Goal: Task Accomplishment & Management: Manage account settings

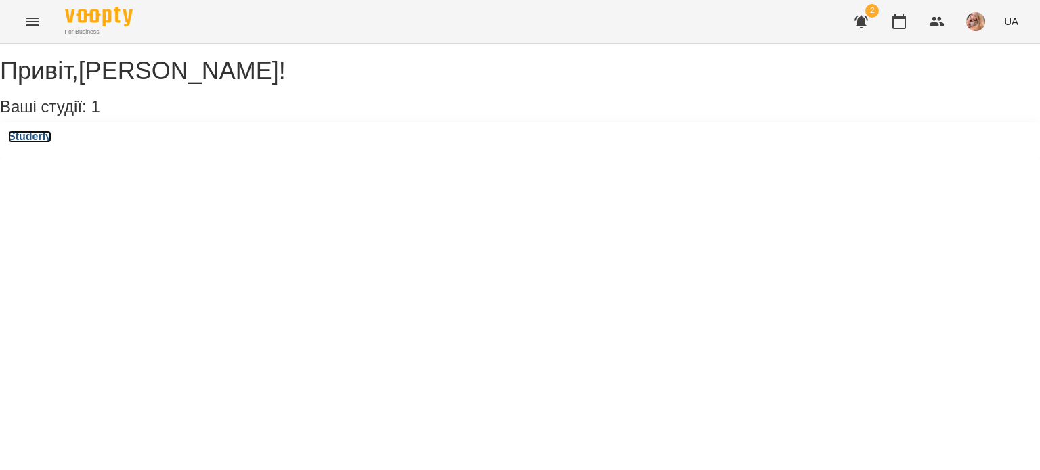
drag, startPoint x: 65, startPoint y: 150, endPoint x: 58, endPoint y: 158, distance: 10.6
click at [51, 143] on h3 "Studerly" at bounding box center [29, 137] width 43 height 12
click at [58, 158] on div "Привіт , [PERSON_NAME] ! Ваші студії: 1 Studerly" at bounding box center [520, 101] width 1040 height 115
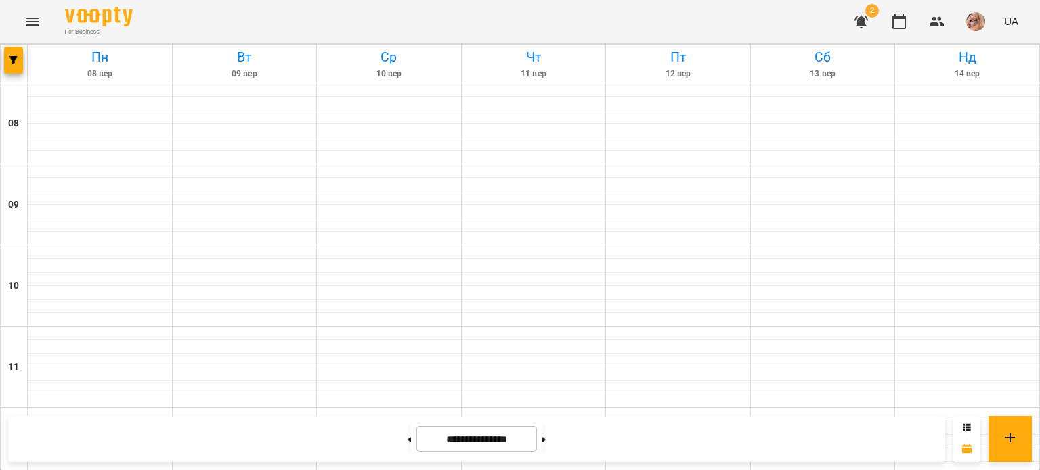
scroll to position [474, 0]
click at [546, 440] on button at bounding box center [543, 439] width 3 height 30
click at [855, 443] on div "**********" at bounding box center [476, 439] width 937 height 46
click at [407, 438] on button at bounding box center [408, 439] width 3 height 30
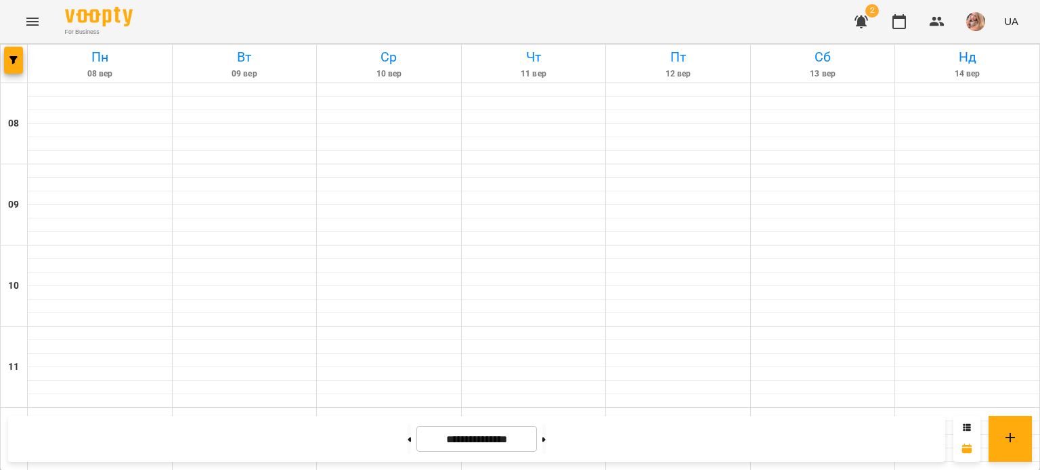
scroll to position [837, 0]
click at [546, 440] on button at bounding box center [543, 439] width 3 height 30
type input "**********"
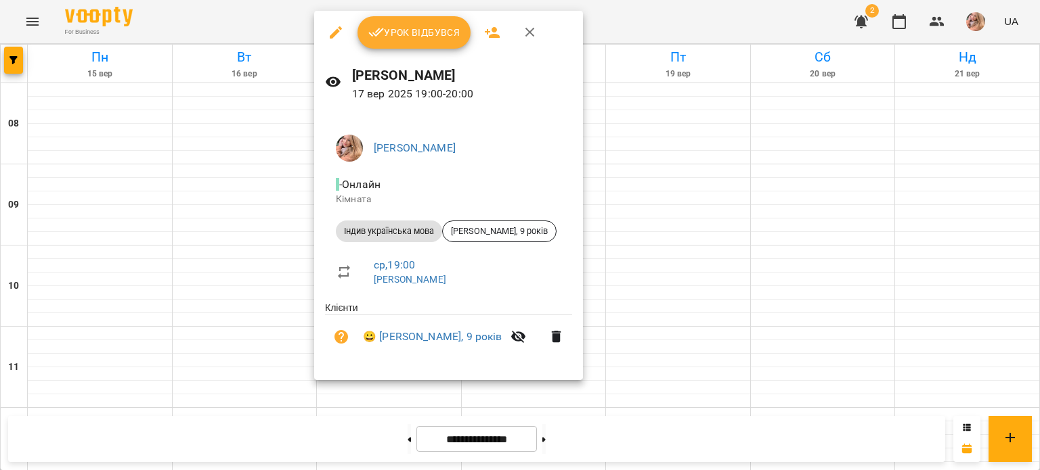
click at [425, 22] on button "Урок відбувся" at bounding box center [414, 32] width 114 height 32
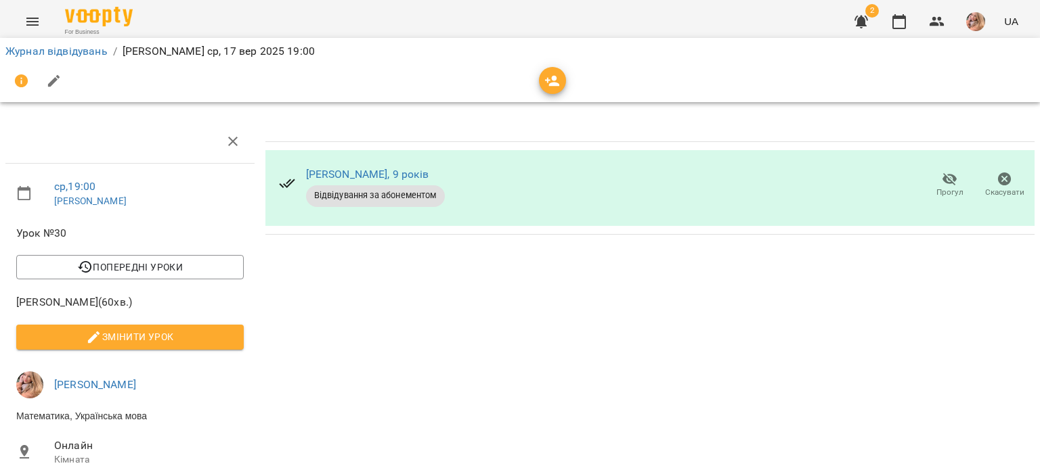
drag, startPoint x: 897, startPoint y: 29, endPoint x: 753, endPoint y: 218, distance: 238.0
click at [897, 29] on button "button" at bounding box center [899, 21] width 32 height 32
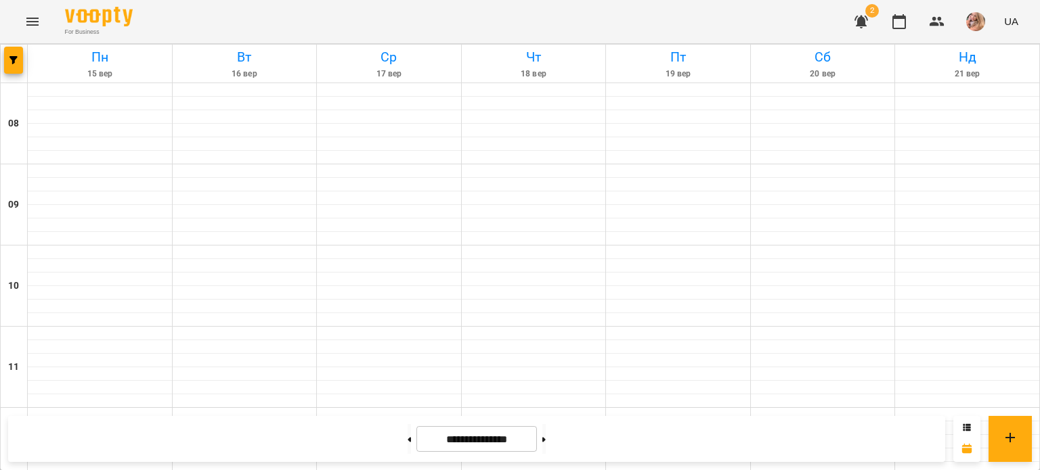
scroll to position [606, 0]
